Goal: Contribute content: Add original content to the website for others to see

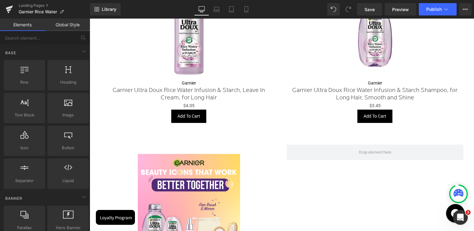
scroll to position [776, 0]
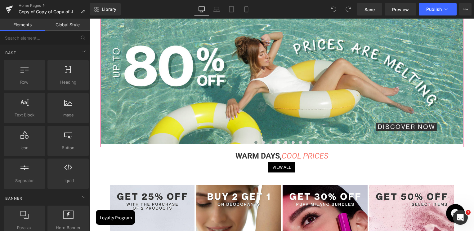
click at [268, 143] on button at bounding box center [270, 143] width 7 height 6
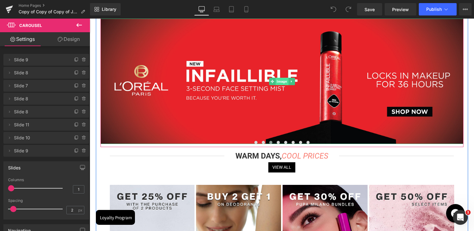
click at [282, 80] on span "Image" at bounding box center [282, 81] width 13 height 7
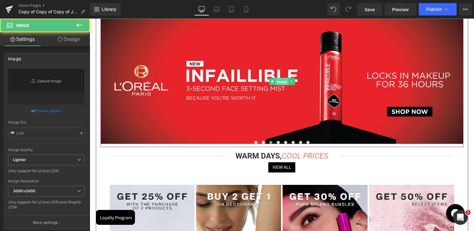
type input "https://cdn.shopify.com/s/files/1/0295/0545/4173/files/SkinSociety_banners_INF.…"
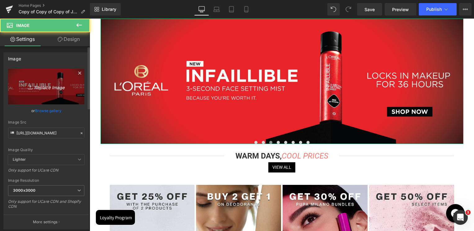
click at [64, 79] on link "Replace Image" at bounding box center [46, 87] width 76 height 36
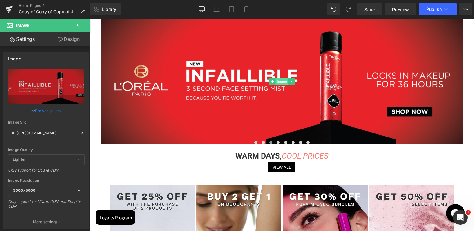
click at [279, 82] on span "Image" at bounding box center [282, 81] width 13 height 7
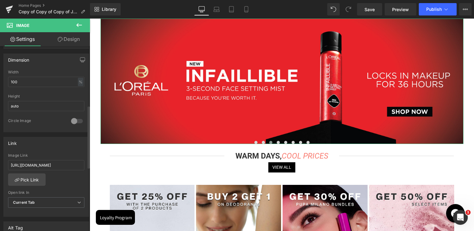
scroll to position [186, 0]
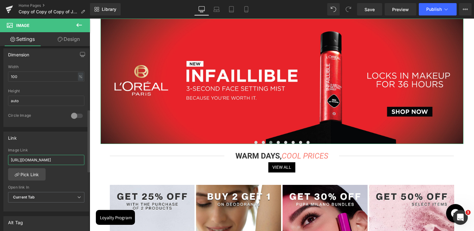
click at [32, 159] on input "https://skinsociety.me/pages/loreal-paris-infallible-setting-spray?_ab=0&key=17…" at bounding box center [46, 160] width 76 height 10
paste input "-oreal-paris-uv-defender?_ab=0&key=1756106723376"
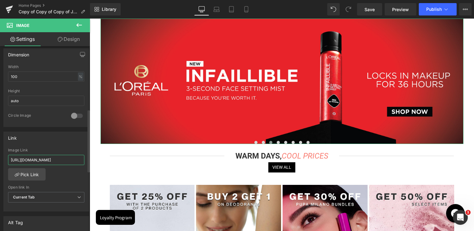
type input "https://skinsociety.me/pages/l-oreal-paris-uv-defender?_ab=0&key=1756106723376"
click at [56, 132] on div "Link https://skinsociety.me/pages/l-oreal-paris-uv-defender?_ab=0&key=175610672…" at bounding box center [46, 172] width 86 height 80
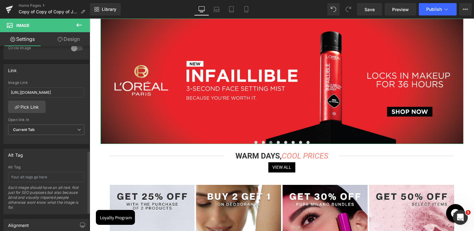
scroll to position [310, 0]
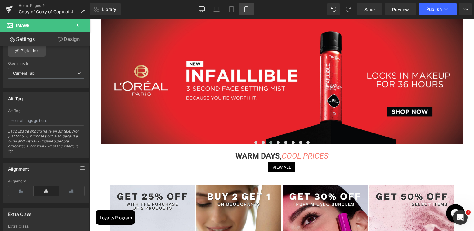
click at [245, 12] on icon at bounding box center [246, 10] width 3 height 6
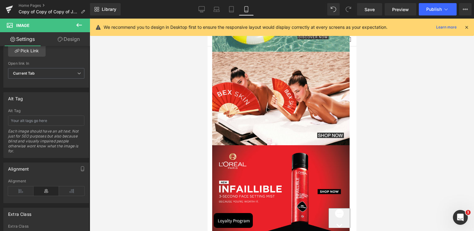
scroll to position [0, 0]
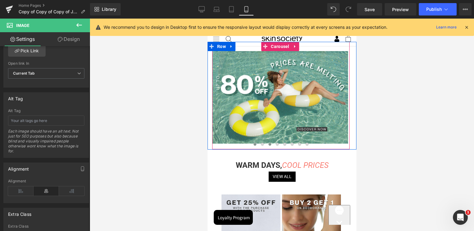
click at [269, 145] on span at bounding box center [269, 144] width 3 height 3
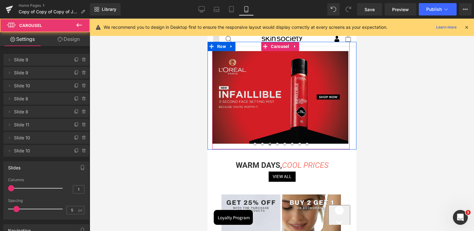
click at [271, 125] on img at bounding box center [280, 97] width 136 height 93
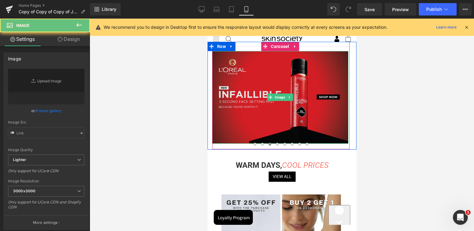
type input "https://cdn.shopify.com/s/files/1/0295/0545/4173/files/SkinSociety_banners_INF.…"
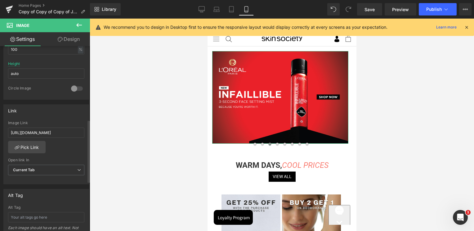
scroll to position [217, 0]
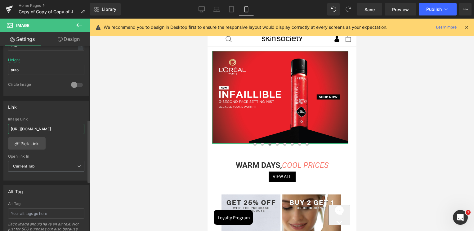
click at [64, 126] on input "https://skinsociety.me/pages/loreal-paris-infallible-setting-spray?_ab=0&key=17…" at bounding box center [46, 129] width 76 height 10
type input "https://skinsociety.me/pages/l-oreal-paris-uv-defender?_ab=0&key=1756106723376"
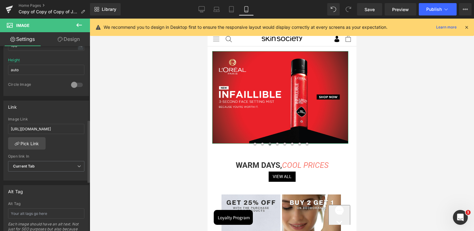
click at [61, 116] on div "Link https://skinsociety.me/pages/l-oreal-paris-uv-defender?_ab=0&key=175610672…" at bounding box center [46, 141] width 86 height 80
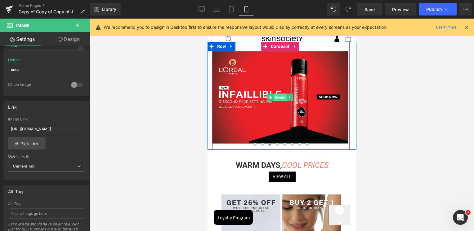
click at [276, 98] on span "Image" at bounding box center [280, 97] width 13 height 7
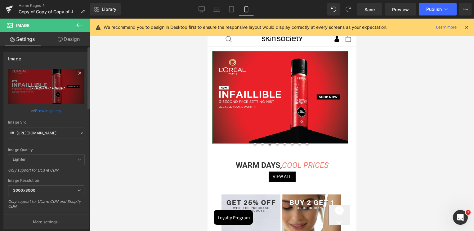
click at [53, 87] on icon "Replace Image" at bounding box center [46, 87] width 50 height 8
type input "C:\fakepath\SkinSociety banners UV-Defender-04.jpg"
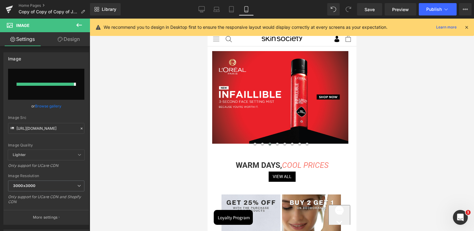
type input "https://ucarecdn.com/695abf9d-6b6a-4fbb-951a-969f8fdc005d/-/format/auto/-/previ…"
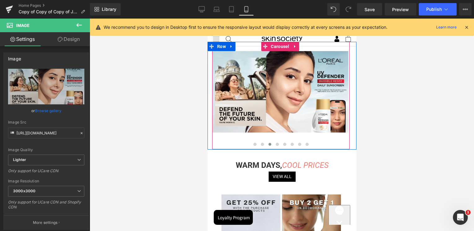
click at [268, 145] on span at bounding box center [269, 144] width 3 height 3
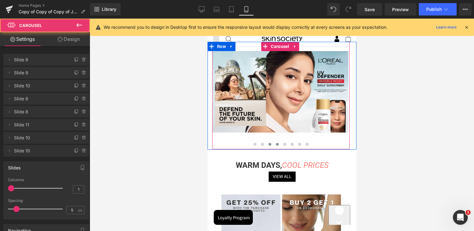
click at [276, 143] on span at bounding box center [277, 144] width 3 height 3
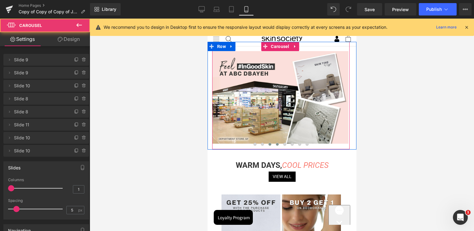
click at [268, 145] on span at bounding box center [269, 144] width 3 height 3
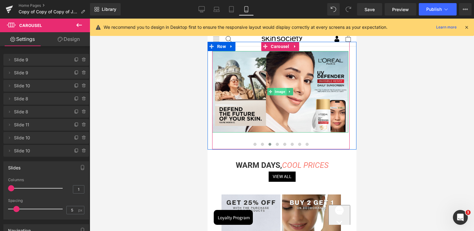
click at [283, 92] on span "Image" at bounding box center [280, 91] width 13 height 7
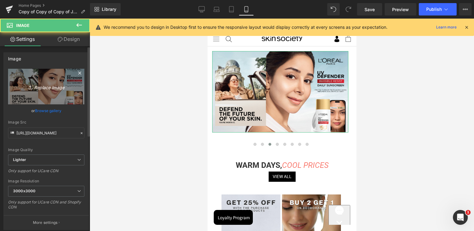
click at [62, 88] on icon "Replace Image" at bounding box center [46, 87] width 50 height 8
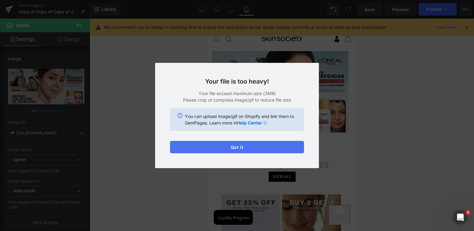
click at [0, 0] on button "Got it" at bounding box center [0, 0] width 0 height 0
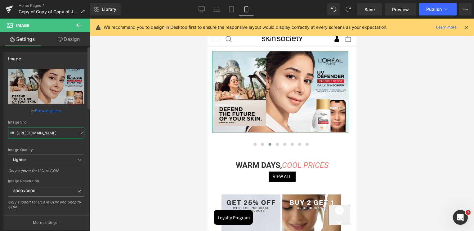
click at [30, 128] on input "https://ucarecdn.com/695abf9d-6b6a-4fbb-951a-969f8fdc005d/-/format/auto/-/previ…" at bounding box center [46, 133] width 76 height 11
paste input "cdn.shopify.com/s/files/1/0295/0545/4173/files/SkinSociety_banners_UV-Defender-…"
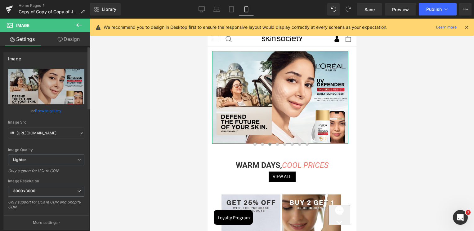
click at [57, 119] on div "Image Quality Lighter Lightest Lighter Lighter Lightest Only support for UCare …" at bounding box center [46, 112] width 76 height 86
type input "https://cdn.shopify.com/s/files/1/0295/0545/4173/files/SkinSociety_banners_UV-D…"
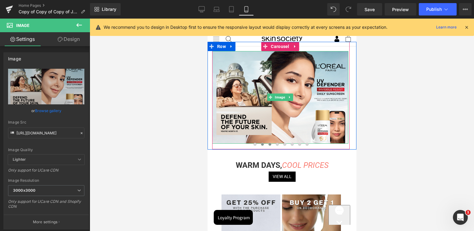
click at [261, 145] on span at bounding box center [262, 144] width 3 height 3
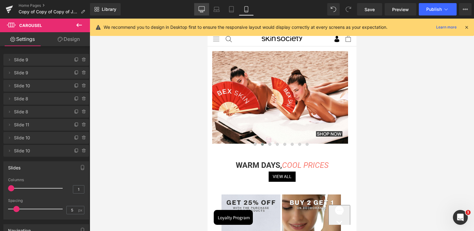
click at [207, 12] on link "Desktop" at bounding box center [201, 9] width 15 height 12
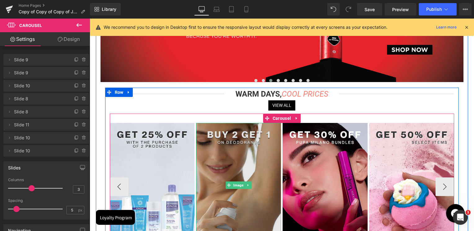
scroll to position [31, 0]
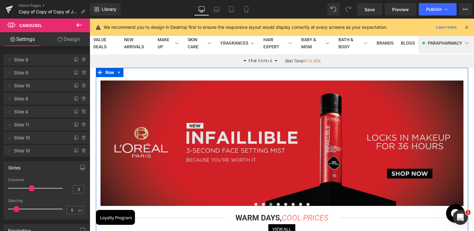
click at [267, 144] on img at bounding box center [282, 144] width 363 height 126
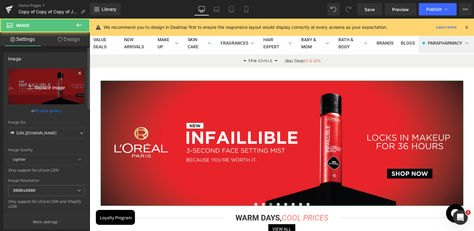
click at [31, 79] on link "Replace Image" at bounding box center [46, 87] width 76 height 36
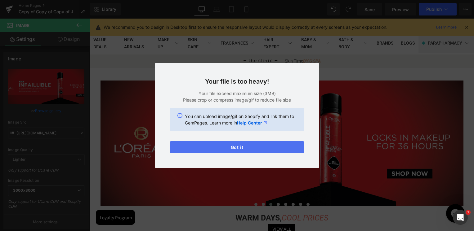
click at [189, 104] on button "Got it" at bounding box center [161, 100] width 55 height 7
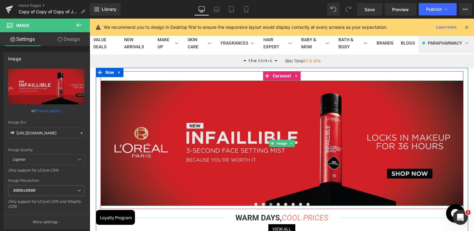
drag, startPoint x: 279, startPoint y: 141, endPoint x: 194, endPoint y: 129, distance: 86.5
click at [279, 141] on span "Image" at bounding box center [282, 143] width 13 height 7
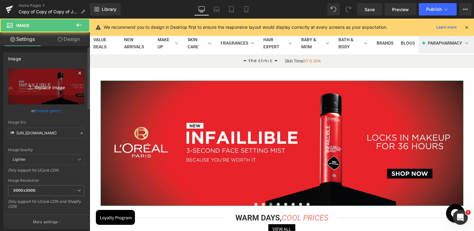
click at [52, 88] on icon "Replace Image" at bounding box center [46, 87] width 50 height 8
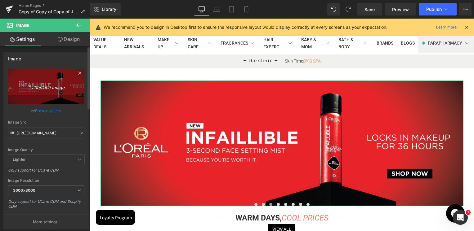
type input "C:\fakepath\Homepage OAP.jpg"
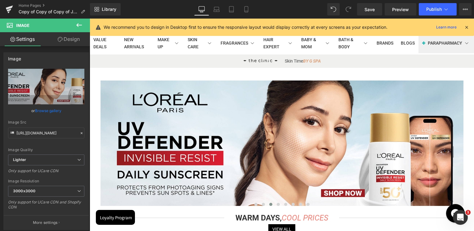
type input "https://ucarecdn.com/13104829-bd62-481e-ad4a-b4dfe218f0bc/-/format/auto/-/previ…"
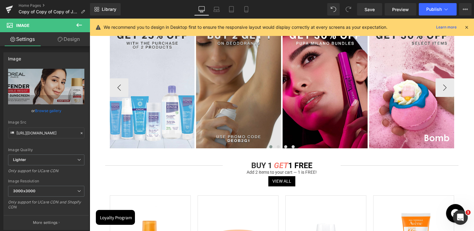
scroll to position [186, 0]
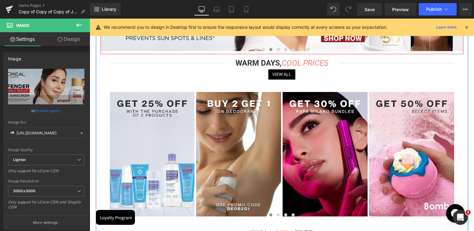
drag, startPoint x: 262, startPoint y: 47, endPoint x: 267, endPoint y: 49, distance: 5.5
click at [262, 47] on button at bounding box center [263, 50] width 7 height 6
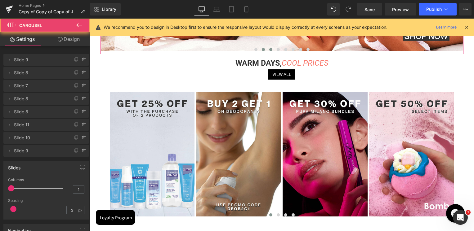
click at [272, 47] on button at bounding box center [270, 50] width 7 height 6
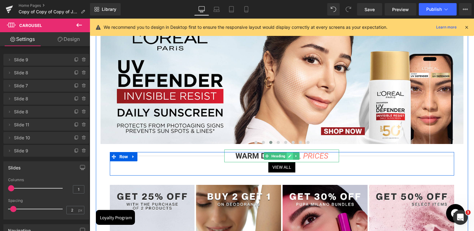
scroll to position [31, 0]
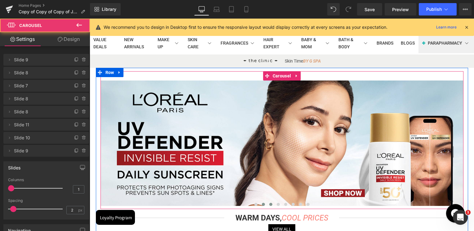
click at [262, 204] on span at bounding box center [263, 204] width 3 height 3
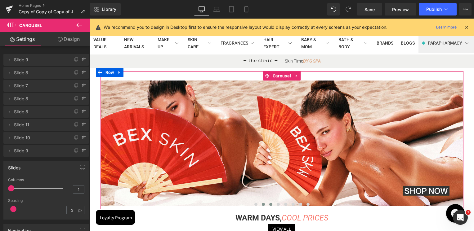
click at [271, 203] on button at bounding box center [270, 205] width 7 height 6
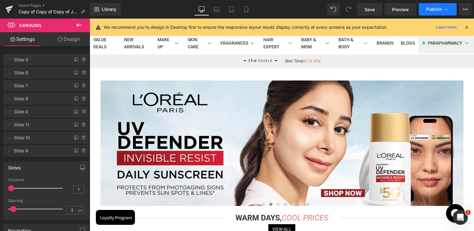
click at [433, 7] on span "Publish" at bounding box center [434, 9] width 16 height 5
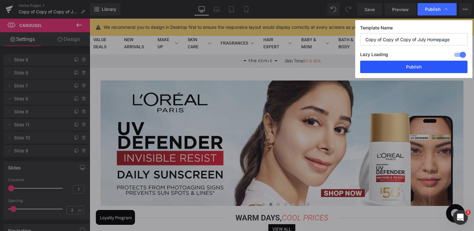
click at [0, 0] on button "Publish" at bounding box center [0, 0] width 0 height 0
